Goal: Information Seeking & Learning: Find specific fact

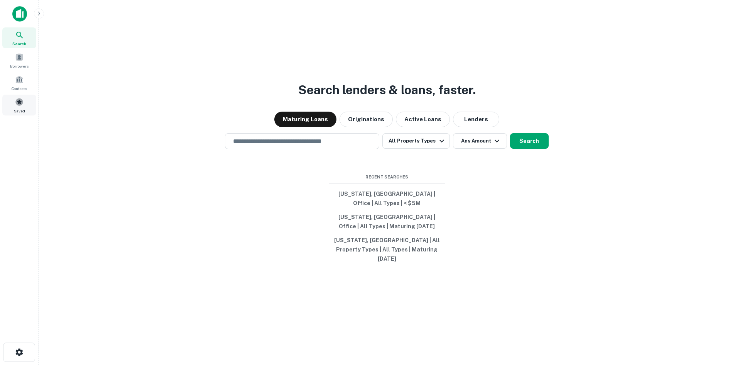
click at [19, 113] on span "Saved" at bounding box center [19, 111] width 11 height 6
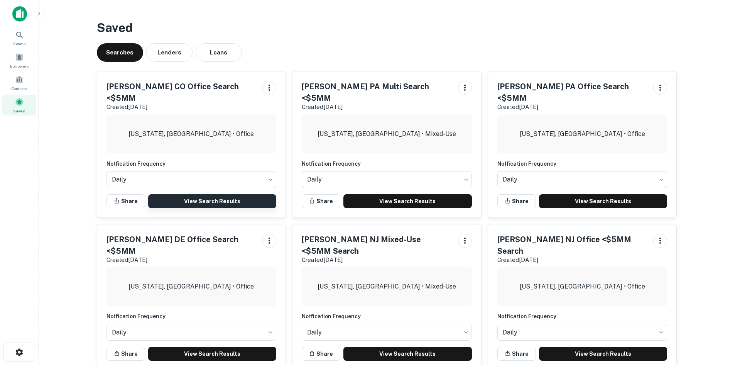
click at [213, 194] on link "View Search Results" at bounding box center [212, 201] width 129 height 14
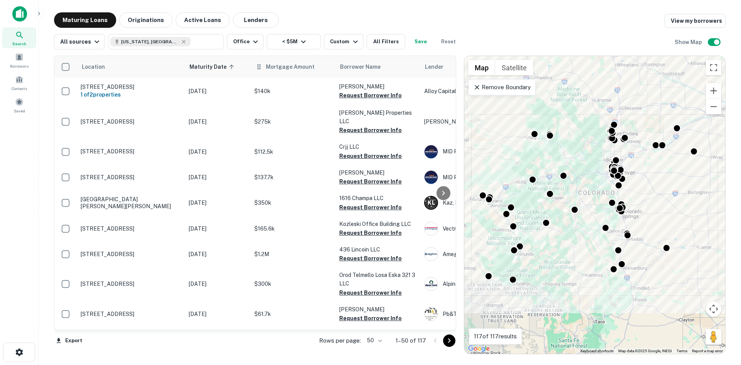
click at [264, 68] on div "Mortgage Amount" at bounding box center [293, 66] width 76 height 9
click at [281, 64] on span "Mortgage Amount" at bounding box center [295, 66] width 59 height 9
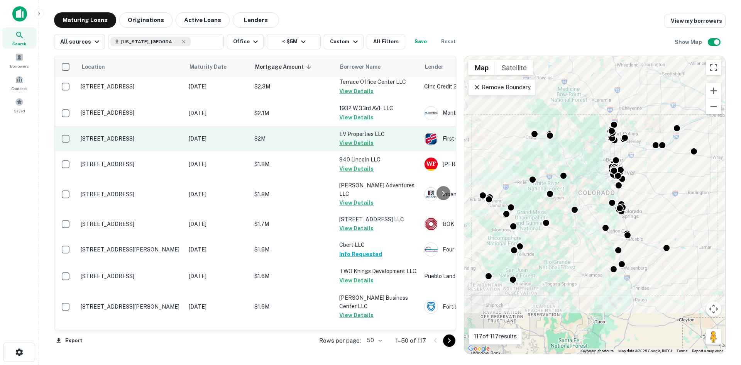
scroll to position [424, 0]
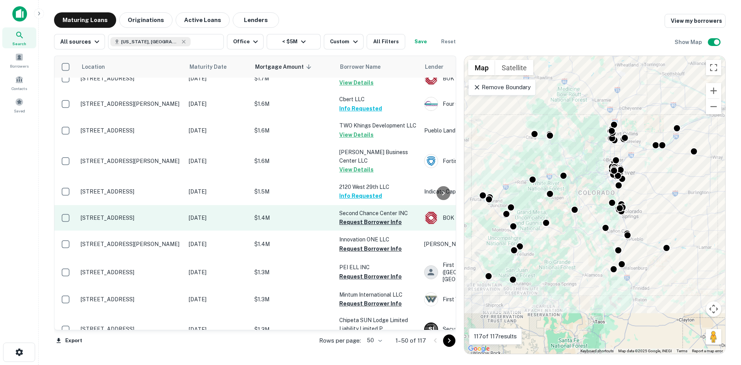
click at [365, 217] on button "Request Borrower Info" at bounding box center [370, 221] width 63 height 9
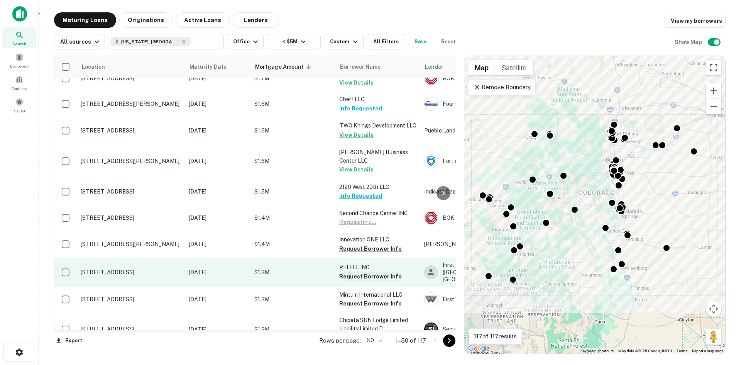
click at [364, 244] on button "Request Borrower Info" at bounding box center [370, 248] width 63 height 9
click at [362, 272] on button "Request Borrower Info" at bounding box center [370, 276] width 63 height 9
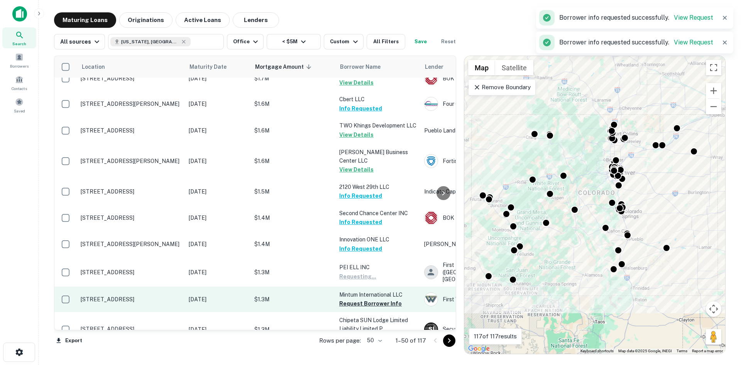
click at [364, 299] on button "Request Borrower Info" at bounding box center [370, 303] width 63 height 9
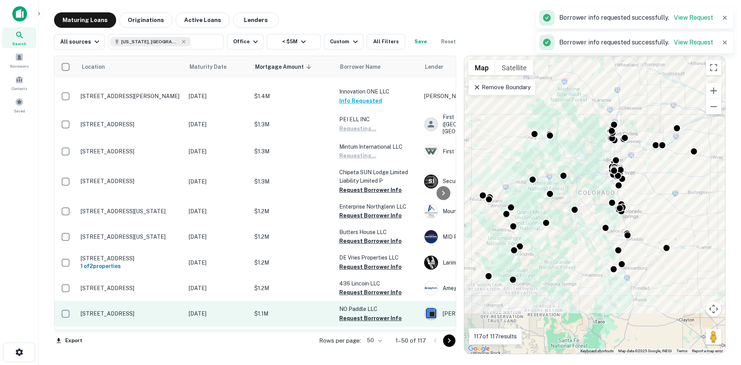
scroll to position [617, 0]
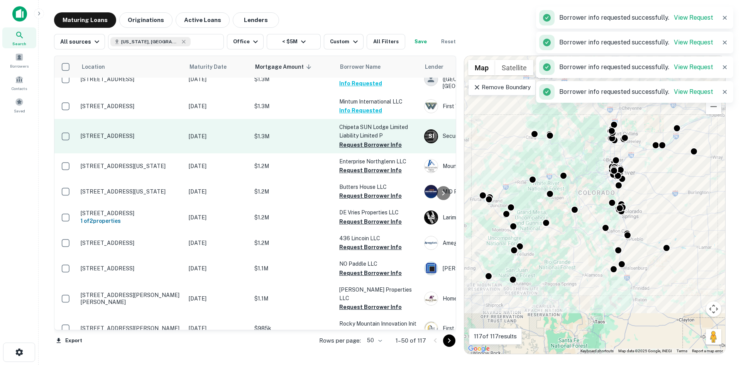
click at [368, 140] on button "Request Borrower Info" at bounding box center [370, 144] width 63 height 9
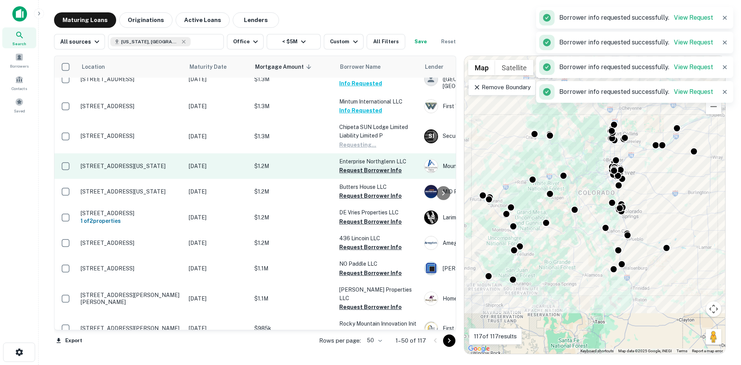
click at [369, 166] on button "Request Borrower Info" at bounding box center [370, 170] width 63 height 9
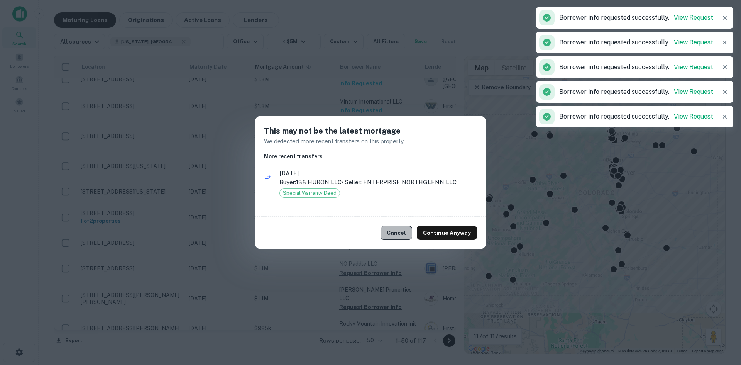
click at [403, 235] on button "Cancel" at bounding box center [396, 233] width 32 height 14
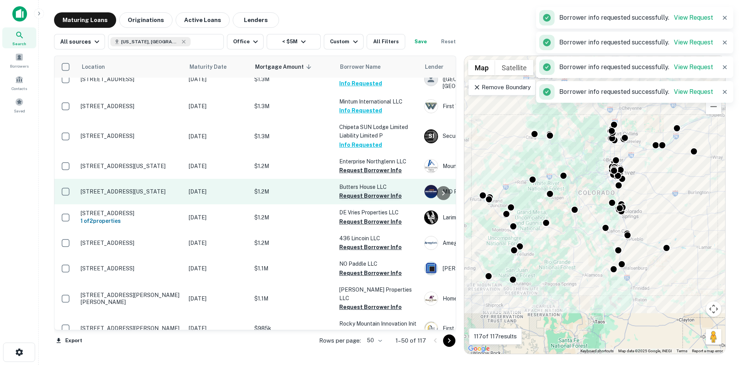
click at [375, 191] on button "Request Borrower Info" at bounding box center [370, 195] width 63 height 9
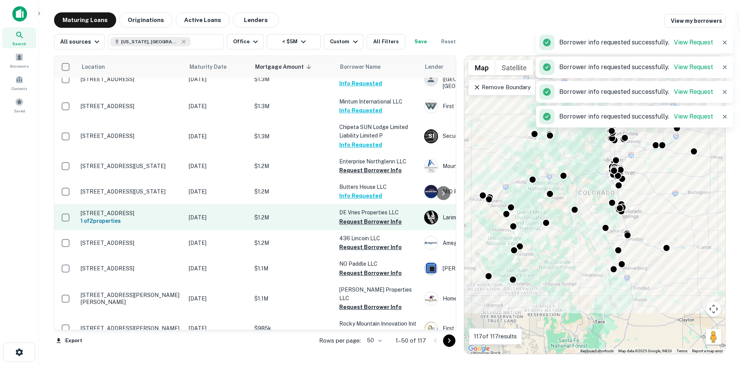
click at [371, 217] on button "Request Borrower Info" at bounding box center [370, 221] width 63 height 9
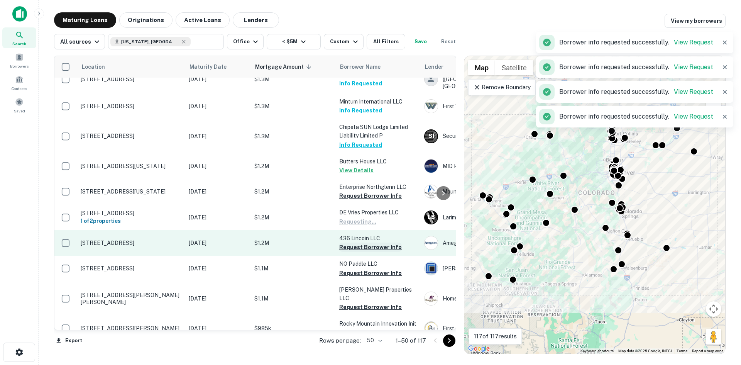
click at [369, 242] on button "Request Borrower Info" at bounding box center [370, 246] width 63 height 9
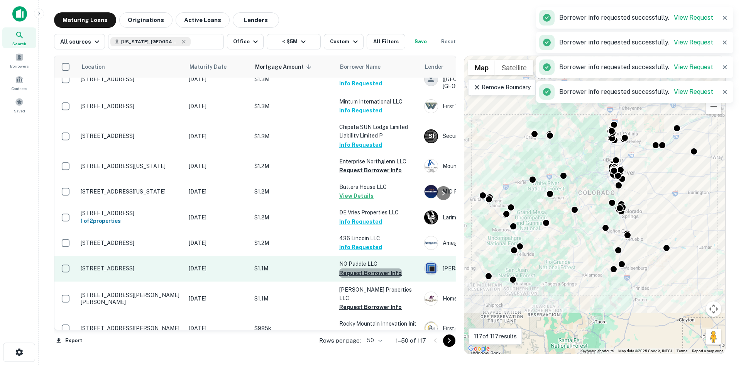
click at [370, 268] on button "Request Borrower Info" at bounding box center [370, 272] width 63 height 9
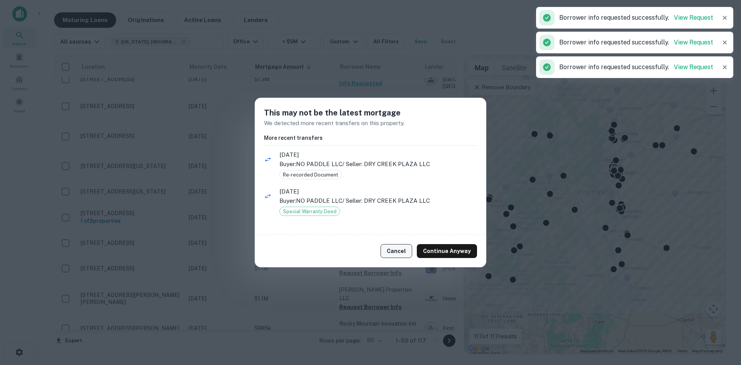
click at [397, 252] on button "Cancel" at bounding box center [396, 251] width 32 height 14
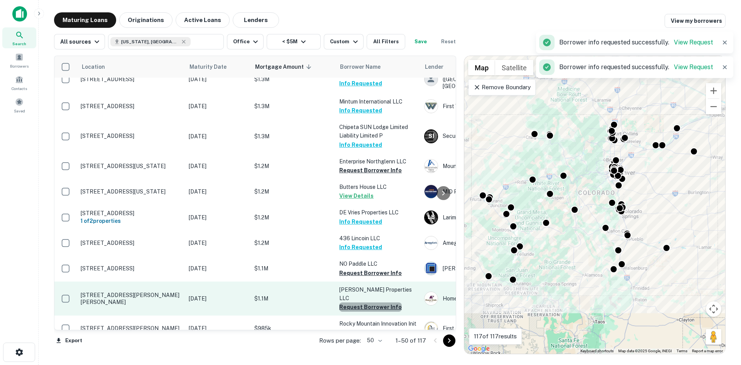
click at [371, 302] on button "Request Borrower Info" at bounding box center [370, 306] width 63 height 9
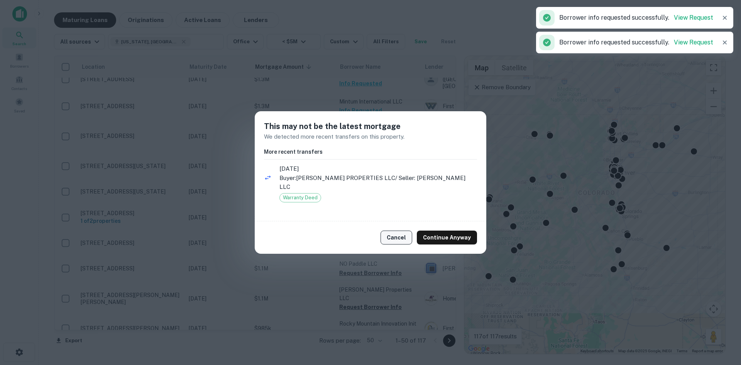
click at [396, 238] on button "Cancel" at bounding box center [396, 237] width 32 height 14
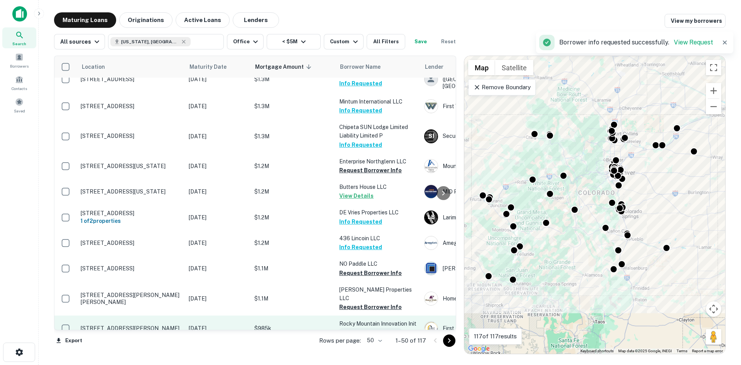
click at [362, 328] on button "Request Borrower Info" at bounding box center [370, 332] width 63 height 9
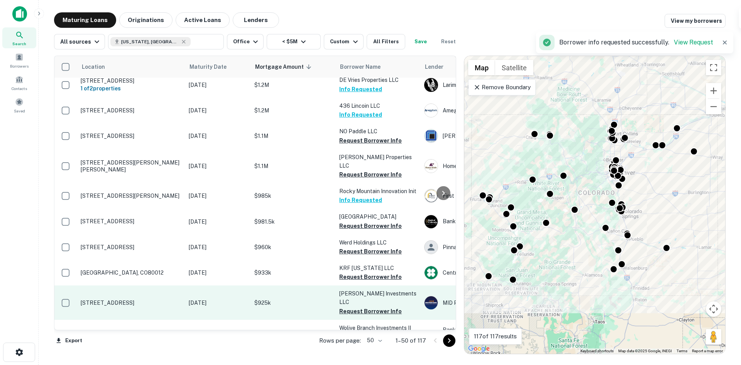
scroll to position [772, 0]
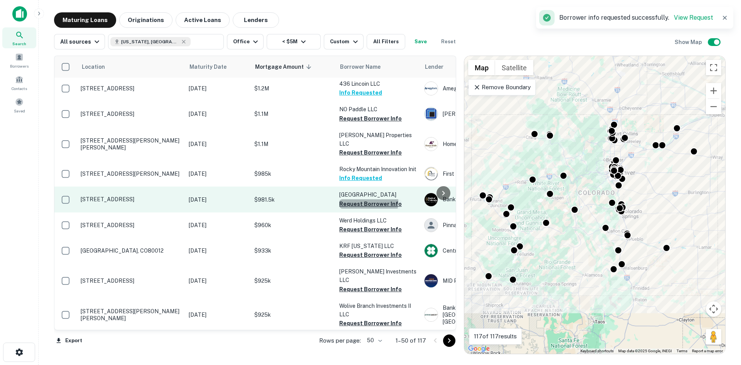
click at [365, 199] on button "Request Borrower Info" at bounding box center [370, 203] width 63 height 9
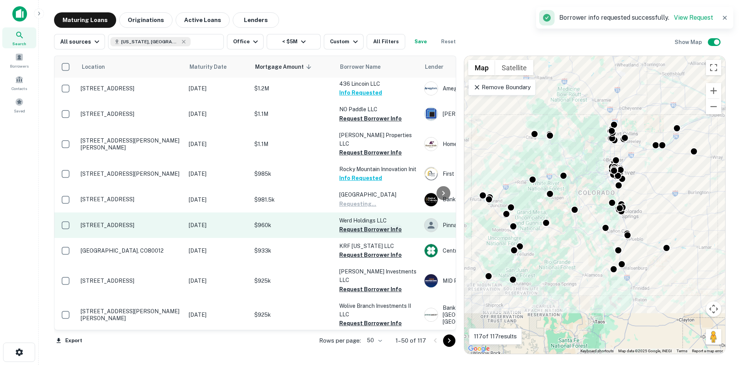
click at [365, 225] on button "Request Borrower Info" at bounding box center [370, 229] width 63 height 9
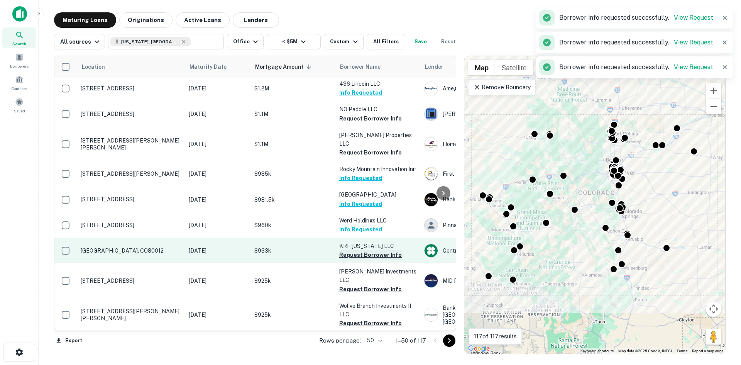
click at [364, 250] on button "Request Borrower Info" at bounding box center [370, 254] width 63 height 9
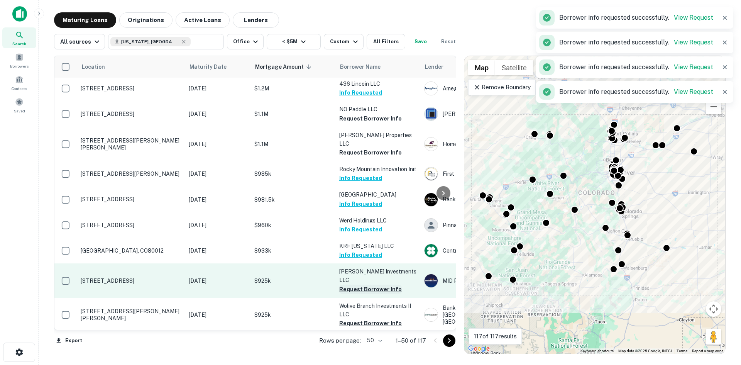
click at [362, 284] on button "Request Borrower Info" at bounding box center [370, 288] width 63 height 9
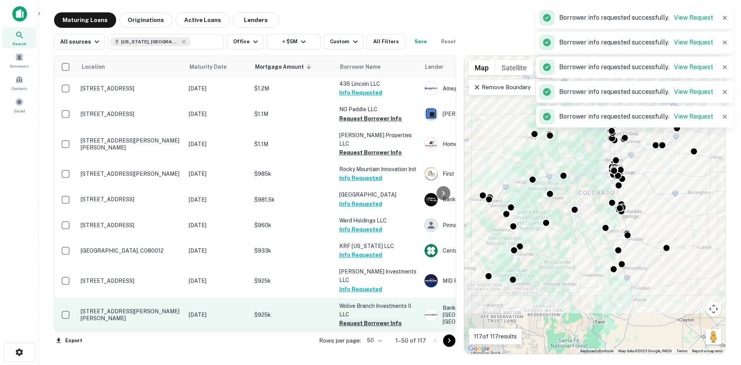
click at [364, 318] on button "Request Borrower Info" at bounding box center [370, 322] width 63 height 9
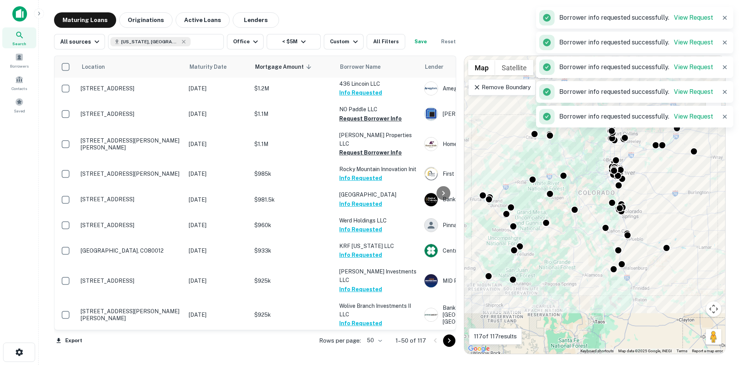
scroll to position [926, 0]
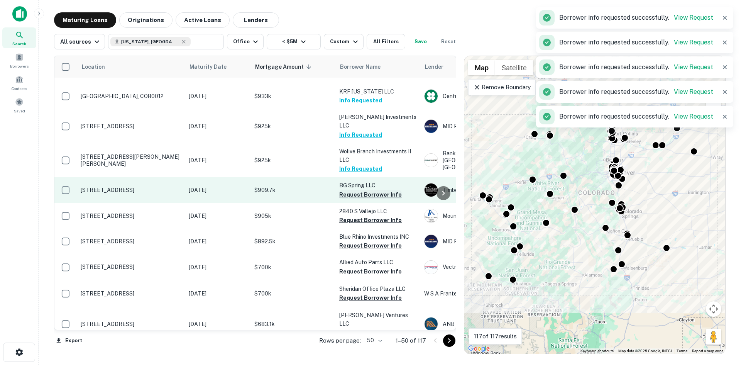
click at [371, 190] on button "Request Borrower Info" at bounding box center [370, 194] width 63 height 9
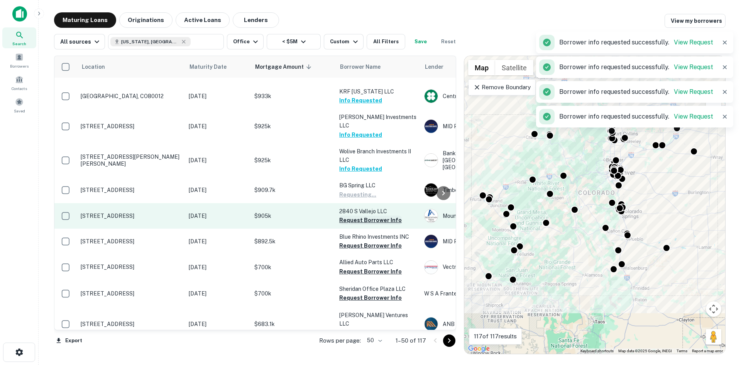
click at [372, 215] on button "Request Borrower Info" at bounding box center [370, 219] width 63 height 9
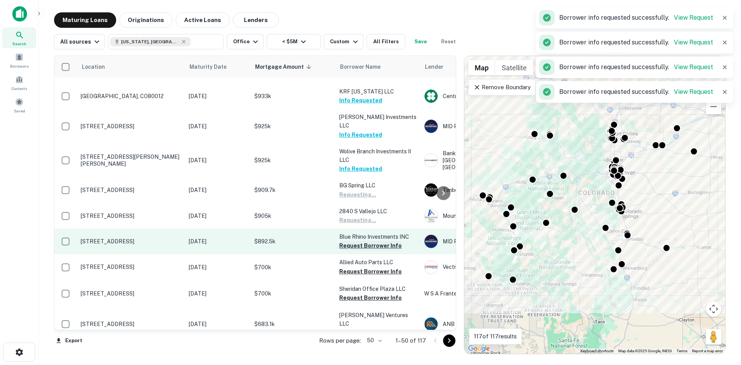
click at [370, 241] on button "Request Borrower Info" at bounding box center [370, 245] width 63 height 9
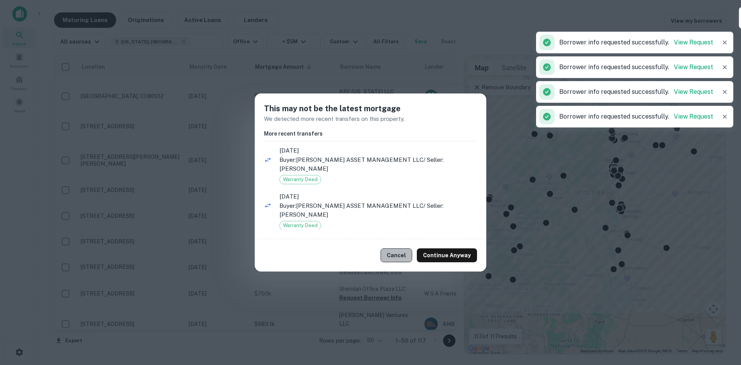
click at [393, 252] on button "Cancel" at bounding box center [396, 255] width 32 height 14
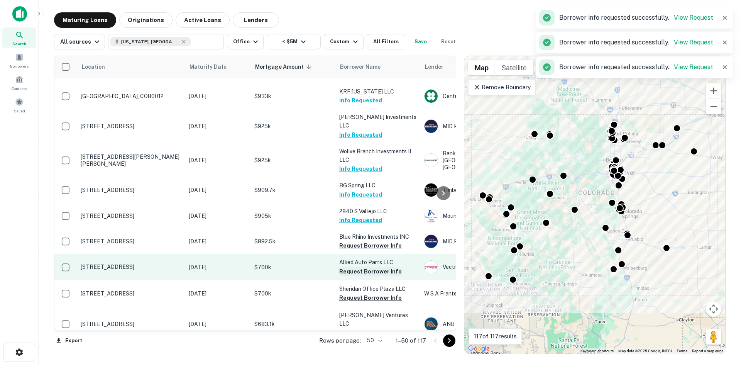
click at [374, 267] on button "Request Borrower Info" at bounding box center [370, 271] width 63 height 9
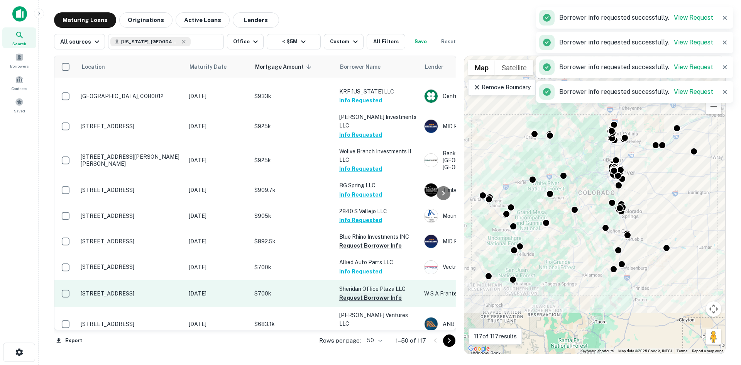
click at [373, 293] on button "Request Borrower Info" at bounding box center [370, 297] width 63 height 9
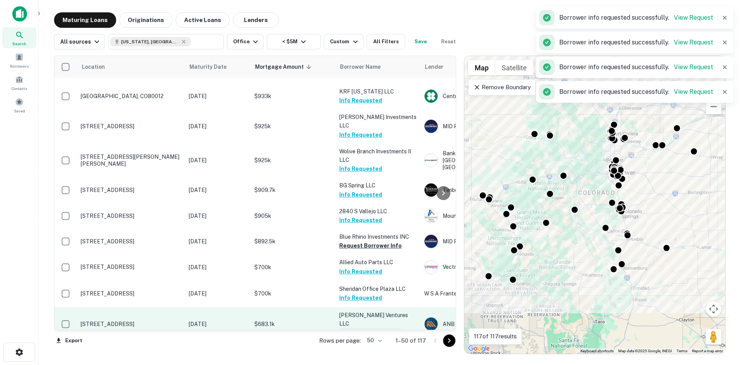
click at [370, 328] on button "Request Borrower Info" at bounding box center [370, 332] width 63 height 9
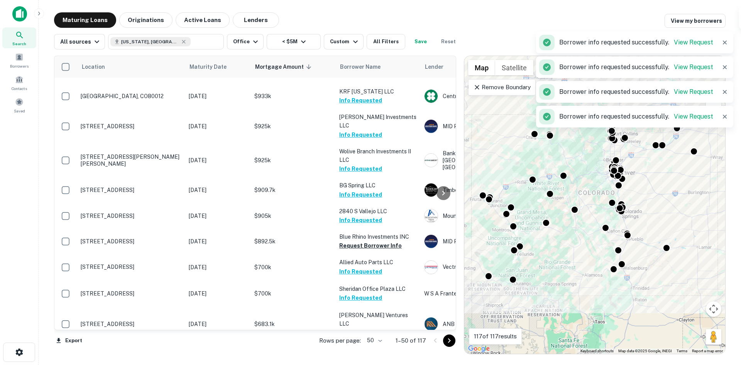
click at [364, 353] on button "Request Borrower Info" at bounding box center [370, 357] width 63 height 9
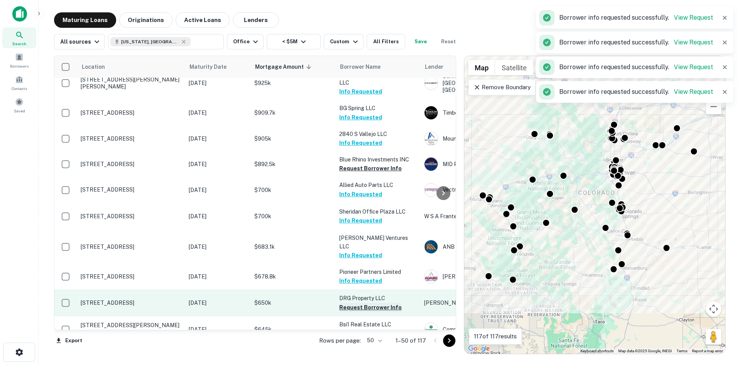
click at [360, 303] on button "Request Borrower Info" at bounding box center [370, 307] width 63 height 9
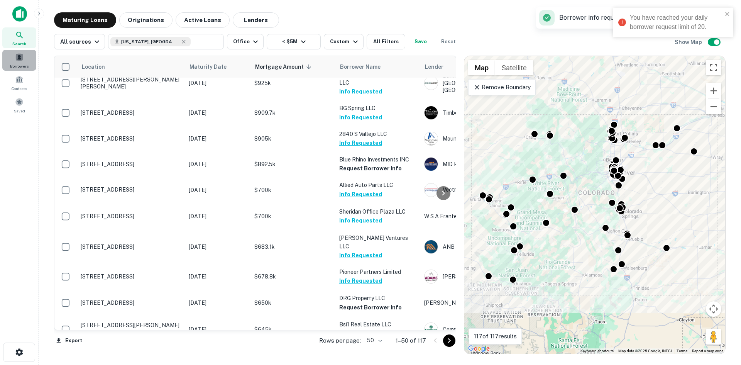
click at [27, 61] on div "Borrowers" at bounding box center [19, 60] width 34 height 21
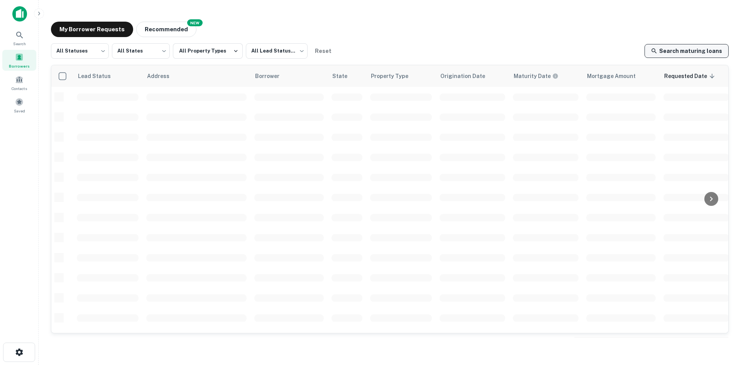
click at [676, 51] on link "Search maturing loans" at bounding box center [686, 51] width 84 height 14
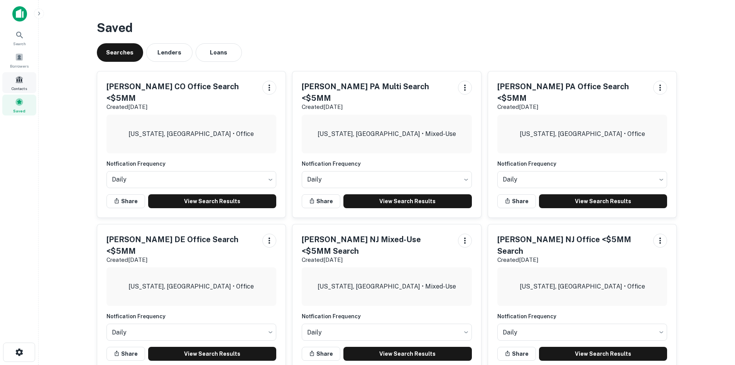
click at [27, 89] on div "Contacts" at bounding box center [19, 82] width 34 height 21
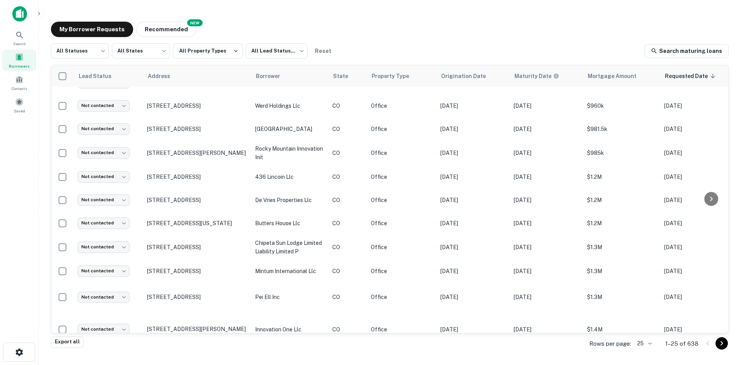
scroll to position [380, 0]
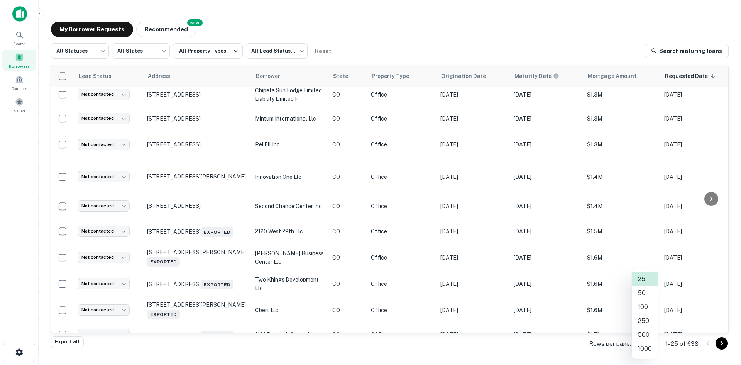
click at [648, 346] on body "Search Borrowers Contacts Saved My Borrower Requests NEW Recommended All Status…" at bounding box center [370, 182] width 741 height 365
click at [645, 320] on li "250" at bounding box center [645, 321] width 26 height 14
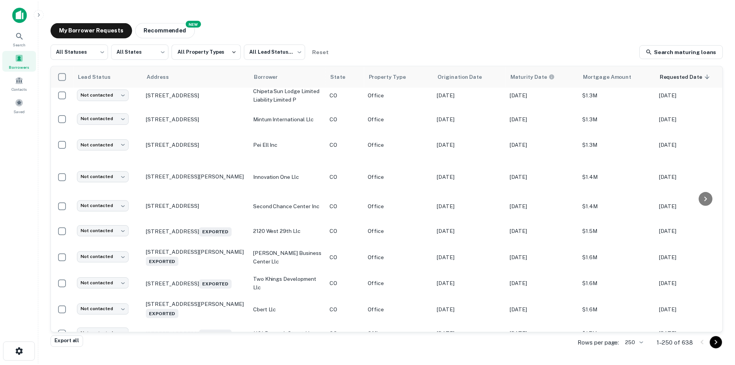
scroll to position [544, 0]
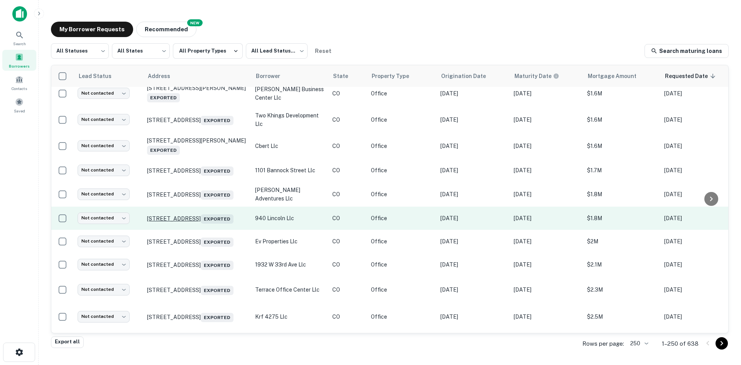
click at [202, 213] on p "[STREET_ADDRESS] Exported" at bounding box center [197, 218] width 100 height 11
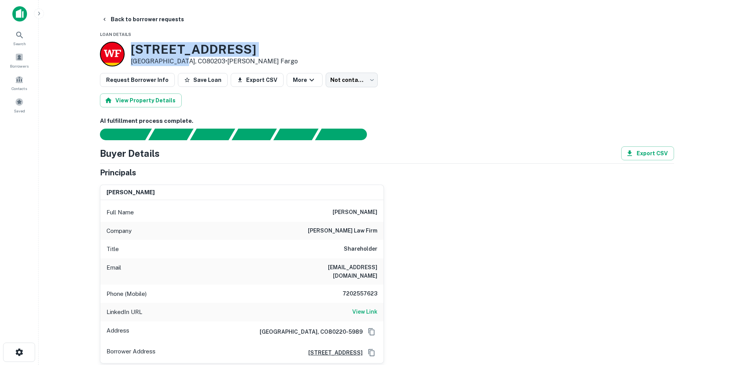
drag, startPoint x: 133, startPoint y: 48, endPoint x: 180, endPoint y: 60, distance: 48.2
click at [180, 60] on div "[STREET_ADDRESS] • [PERSON_NAME] Fargo" at bounding box center [214, 54] width 167 height 24
copy div "[STREET_ADDRESS]"
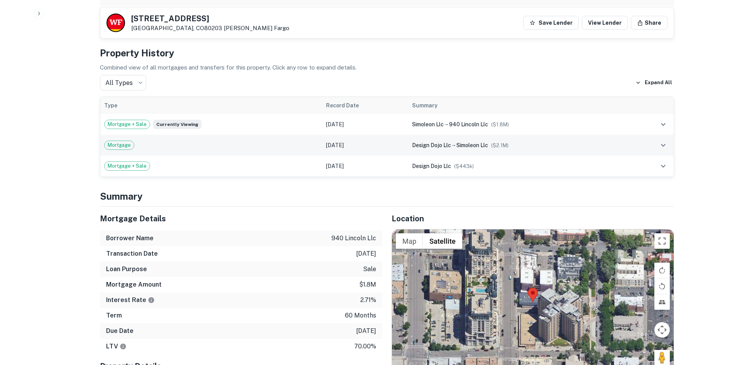
scroll to position [386, 0]
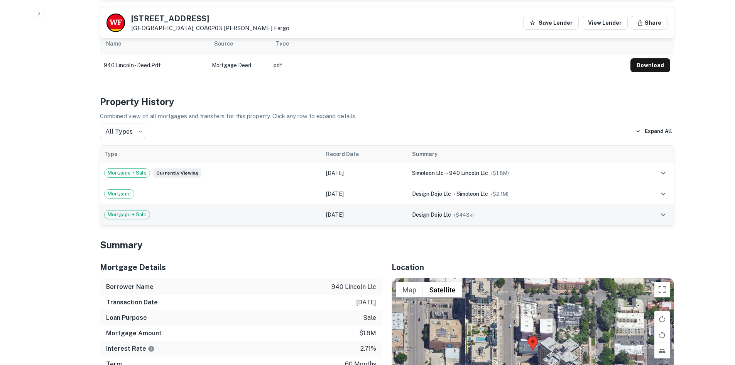
click at [267, 204] on td "Mortgage + Sale" at bounding box center [211, 214] width 222 height 21
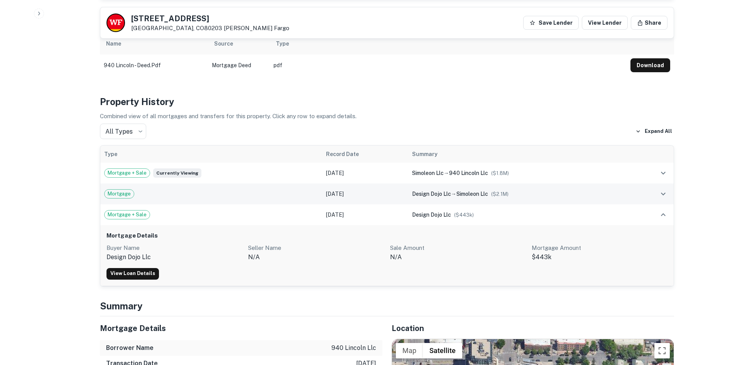
click at [265, 189] on div "Mortgage" at bounding box center [211, 193] width 215 height 9
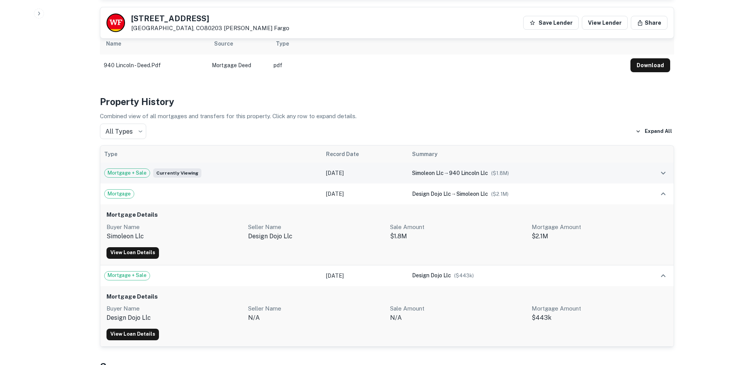
click at [265, 169] on div "Mortgage + Sale Currently viewing" at bounding box center [211, 172] width 215 height 9
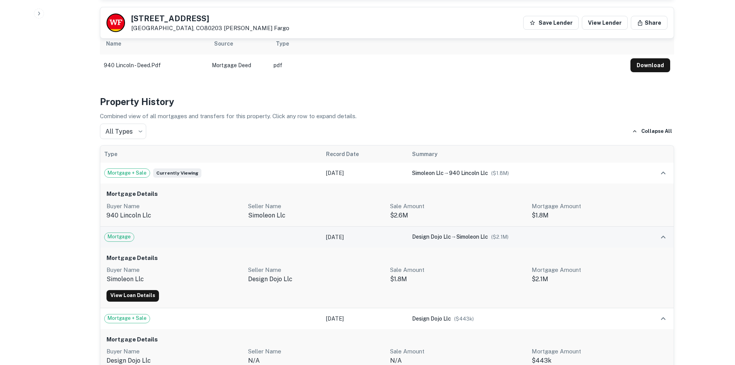
click at [281, 232] on div "Mortgage" at bounding box center [211, 236] width 215 height 9
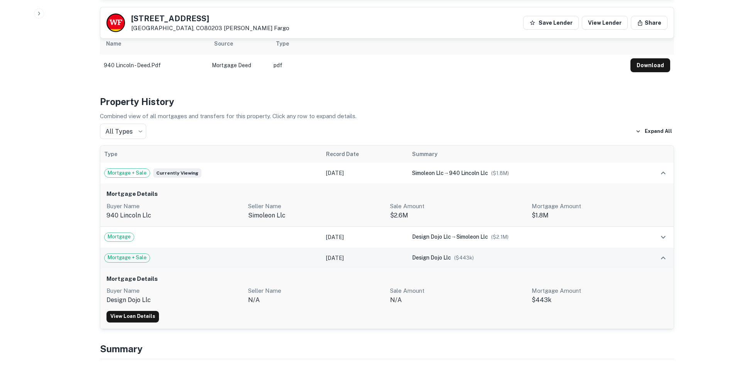
click at [280, 247] on td "Mortgage + Sale" at bounding box center [211, 257] width 222 height 21
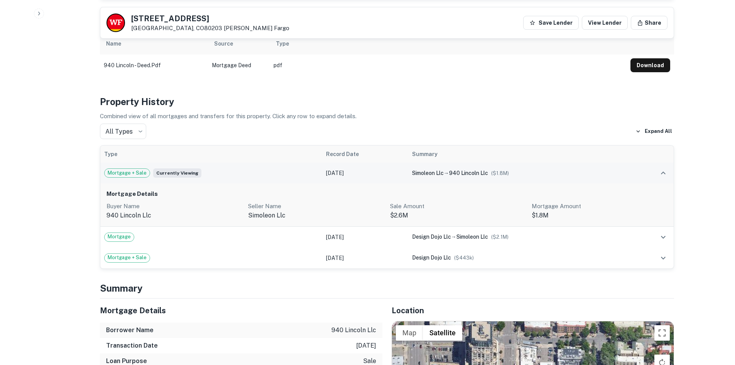
click at [279, 170] on td "Mortgage + Sale Currently viewing" at bounding box center [211, 172] width 222 height 21
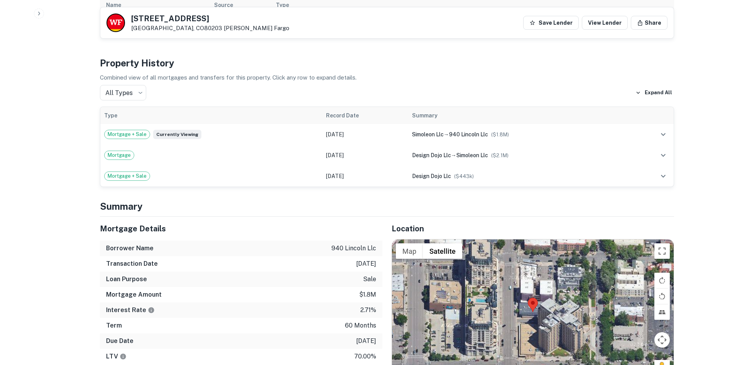
scroll to position [579, 0]
